Goal: Task Accomplishment & Management: Use online tool/utility

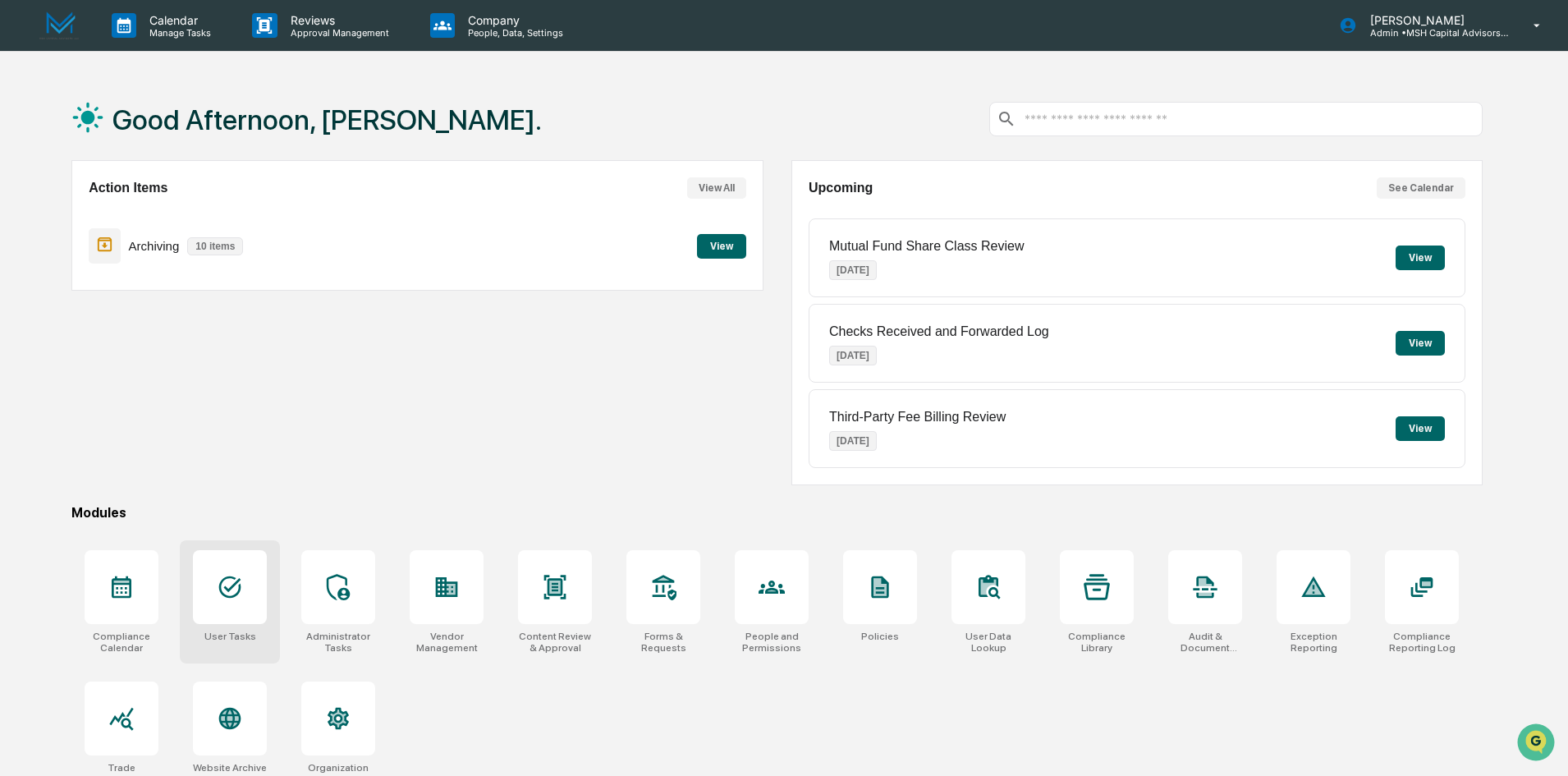
click at [248, 603] on div at bounding box center [230, 587] width 74 height 74
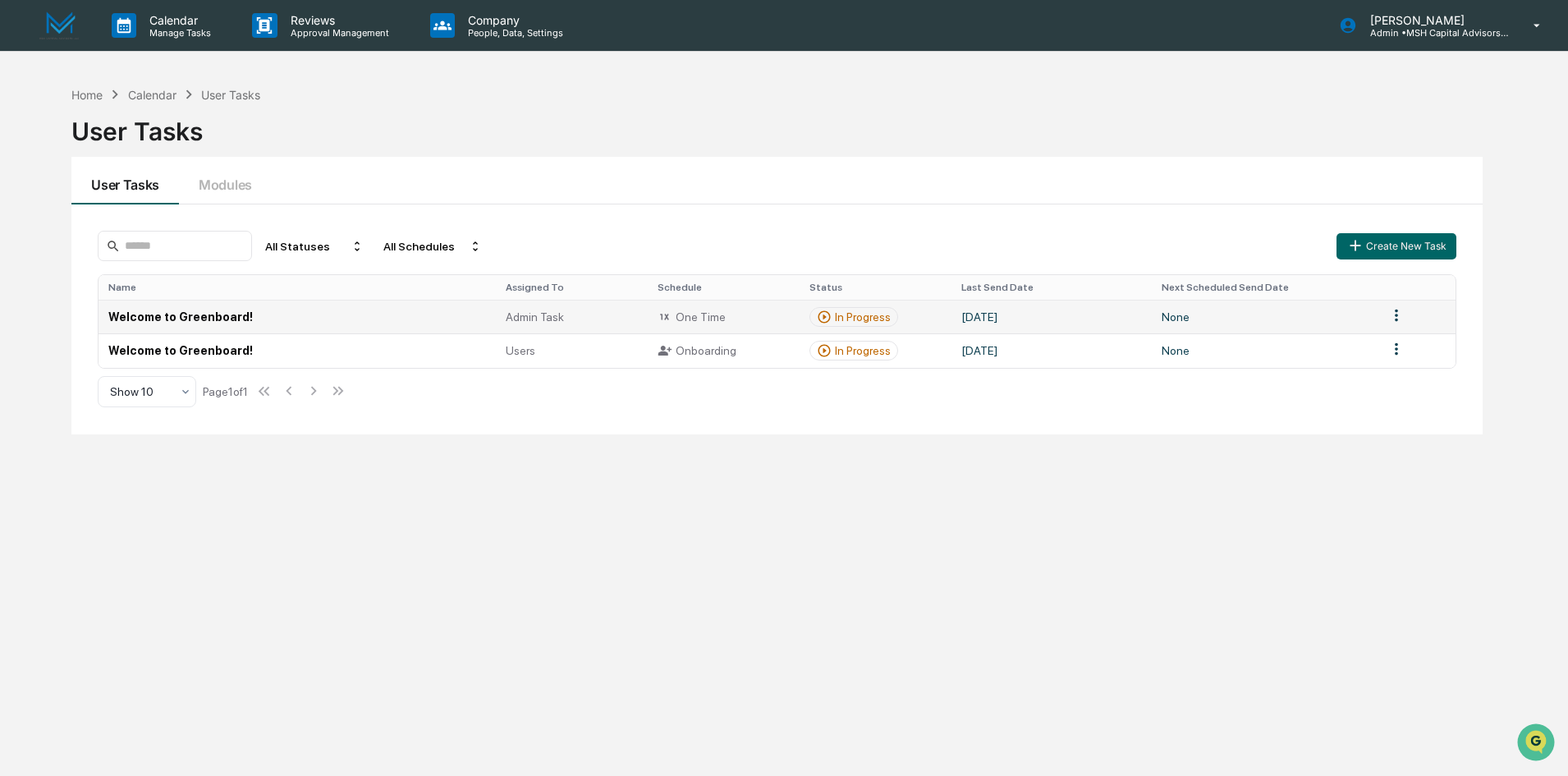
click at [177, 322] on td "Welcome to Greenboard!" at bounding box center [297, 317] width 397 height 34
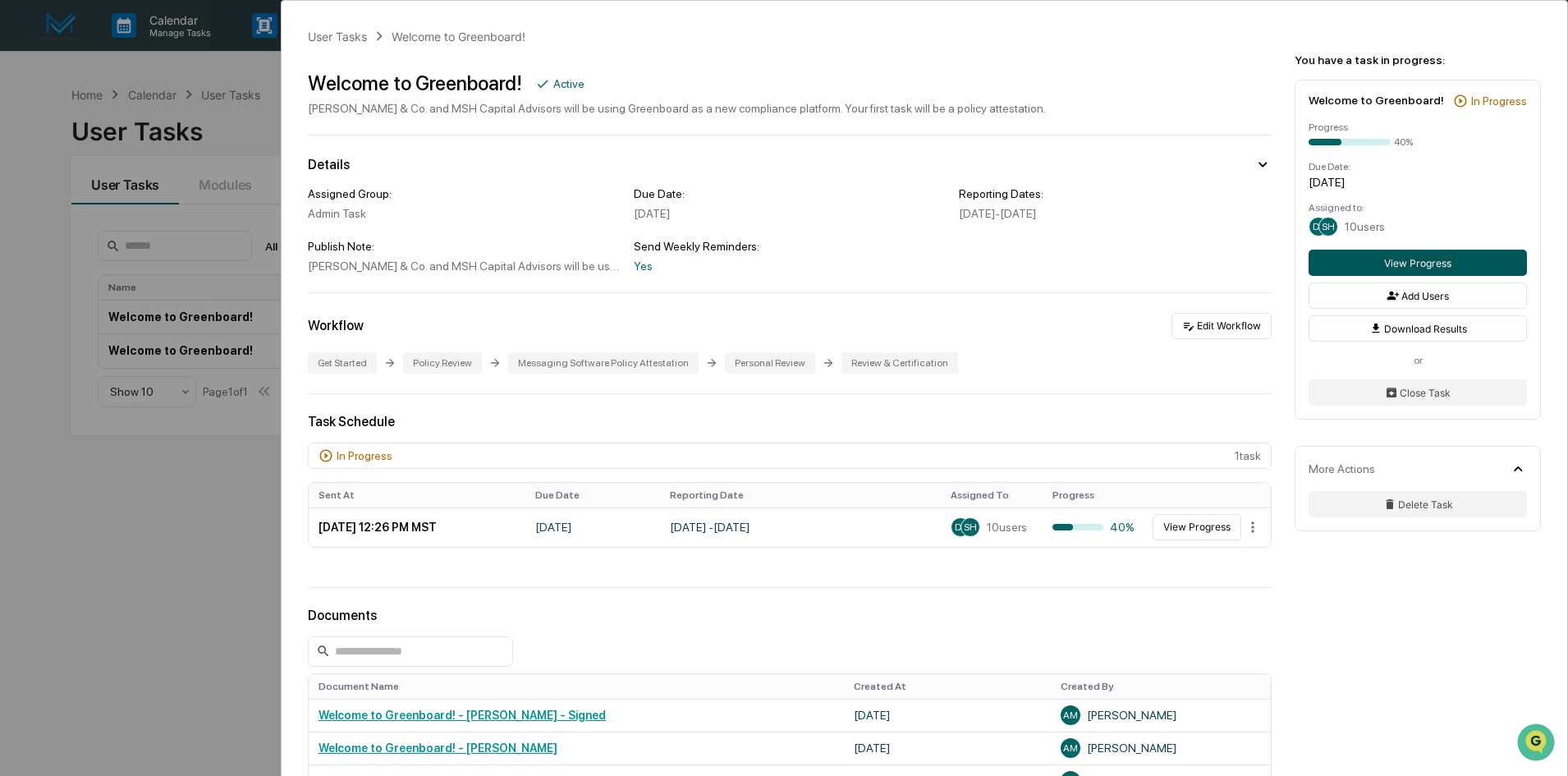
click at [1411, 258] on button "View Progress" at bounding box center [1418, 263] width 219 height 26
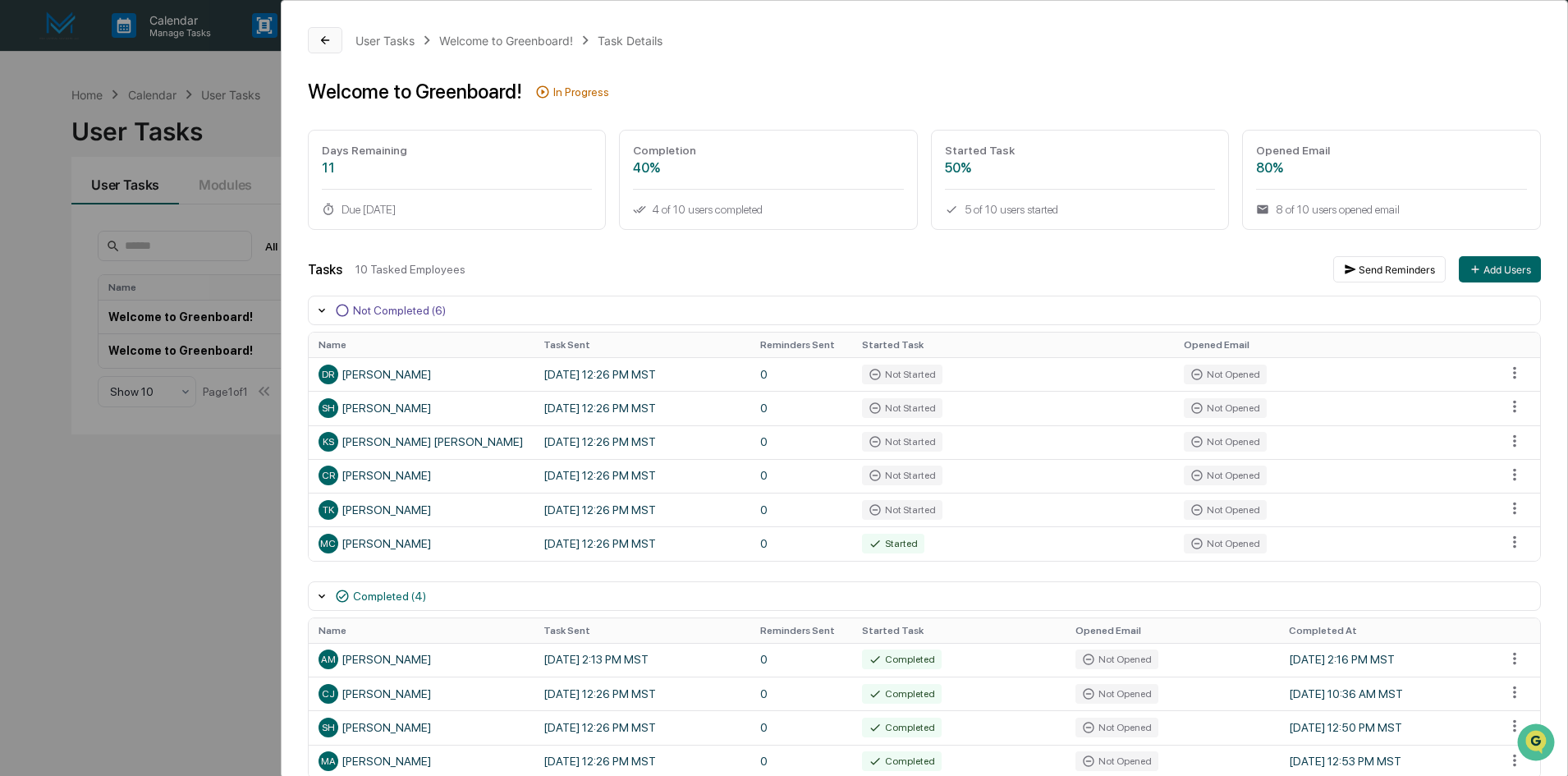
click at [325, 39] on icon at bounding box center [325, 41] width 13 height 13
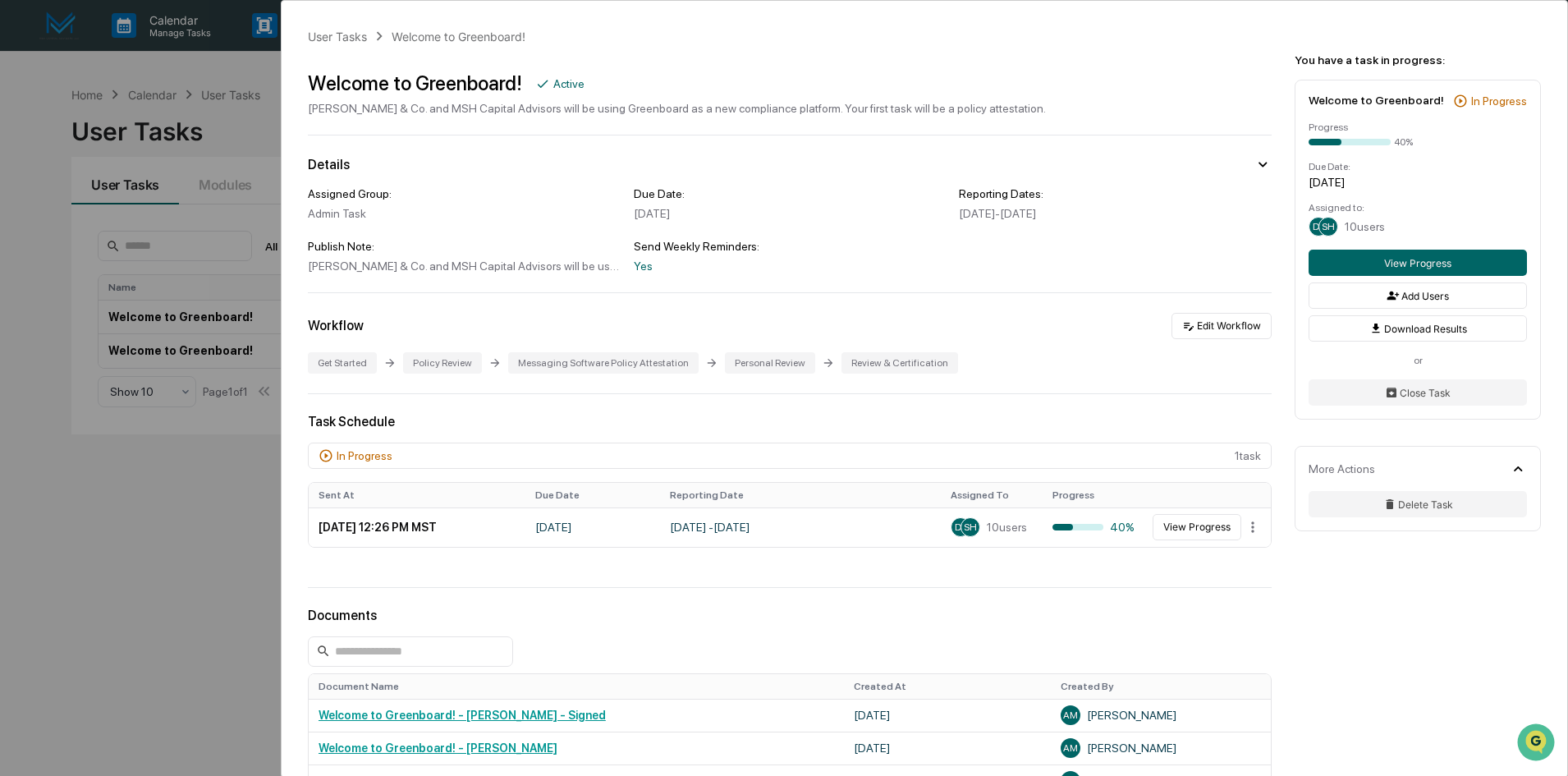
click at [325, 39] on div "User Tasks" at bounding box center [337, 36] width 59 height 14
